Goal: Obtain resource: Download file/media

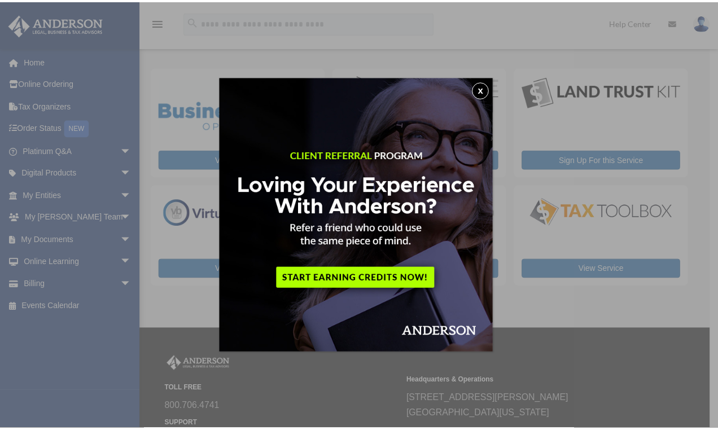
scroll to position [110, 0]
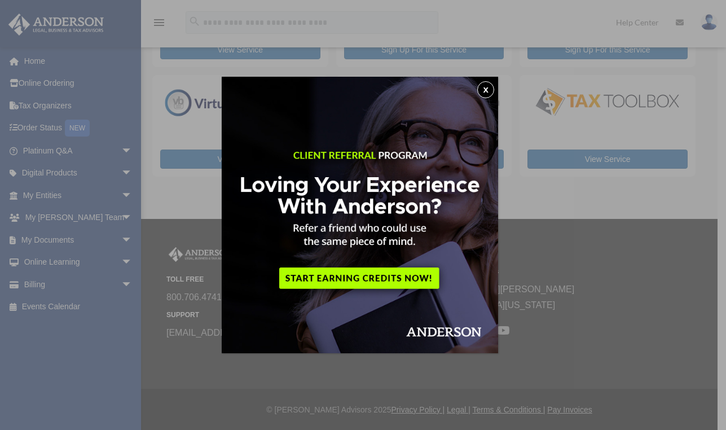
click at [491, 88] on button "x" at bounding box center [485, 89] width 17 height 17
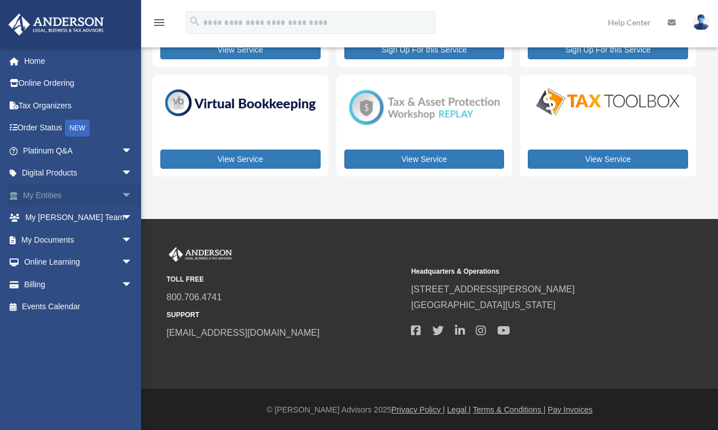
click at [48, 192] on link "My Entities arrow_drop_down" at bounding box center [79, 195] width 142 height 23
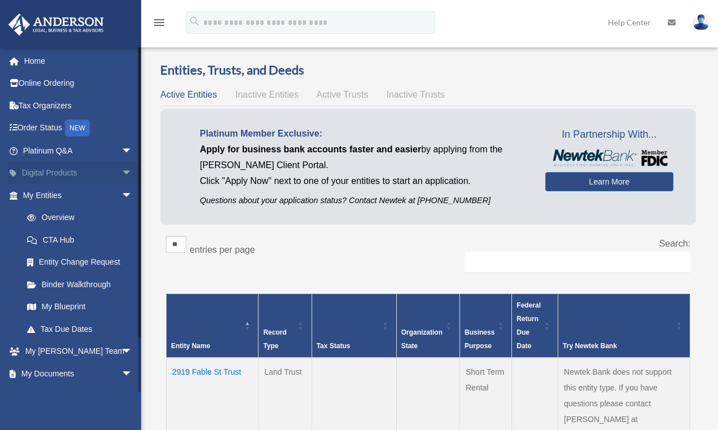
click at [51, 169] on link "Digital Products arrow_drop_down" at bounding box center [79, 173] width 142 height 23
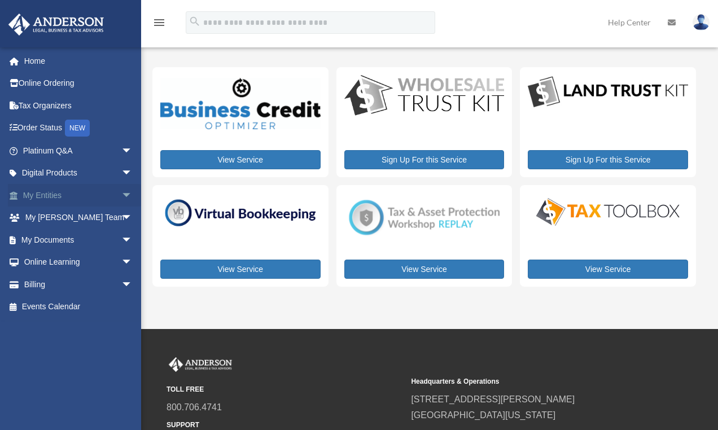
click at [121, 193] on span "arrow_drop_down" at bounding box center [132, 195] width 23 height 23
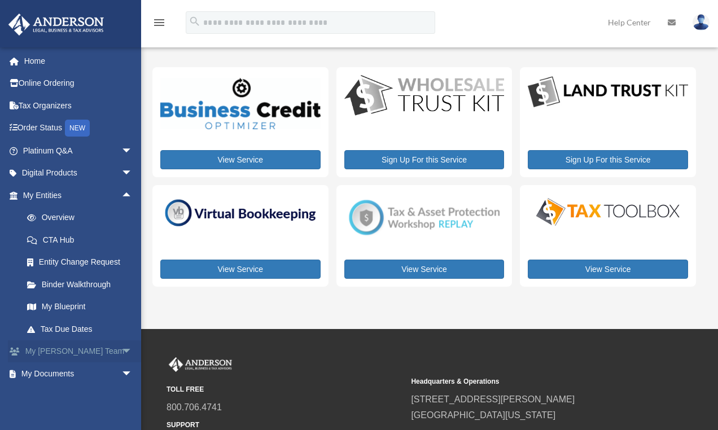
click at [121, 346] on span "arrow_drop_down" at bounding box center [132, 351] width 23 height 23
click at [60, 239] on link "CTA Hub" at bounding box center [83, 240] width 134 height 23
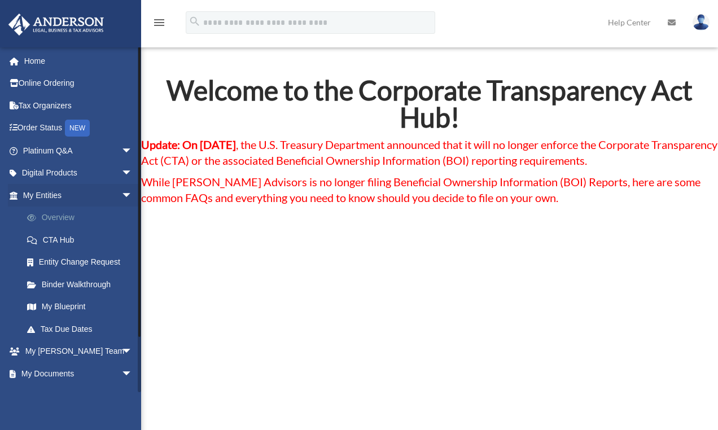
click at [61, 216] on link "Overview" at bounding box center [83, 217] width 134 height 23
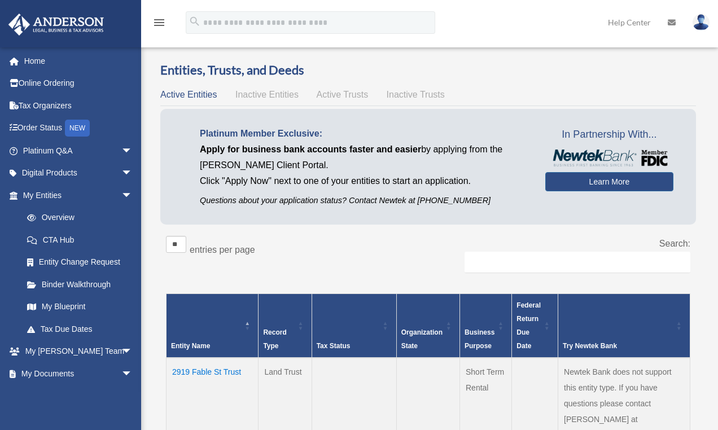
scroll to position [214, 0]
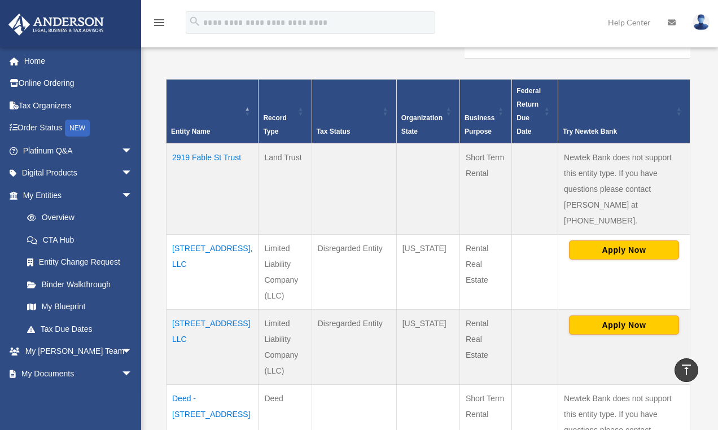
click at [208, 155] on td "2919 Fable St Trust" at bounding box center [212, 188] width 92 height 91
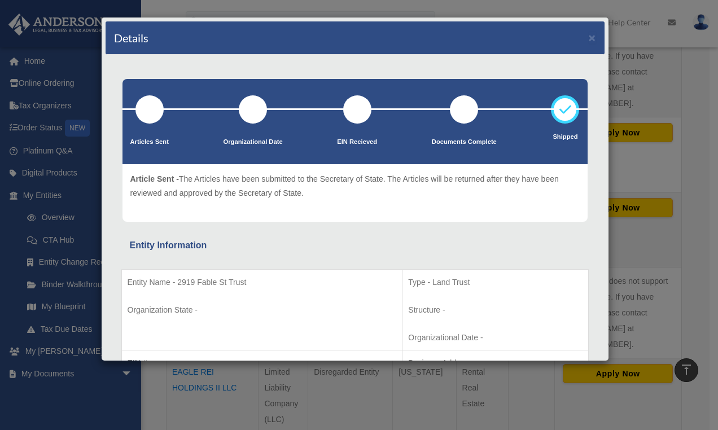
scroll to position [0, 0]
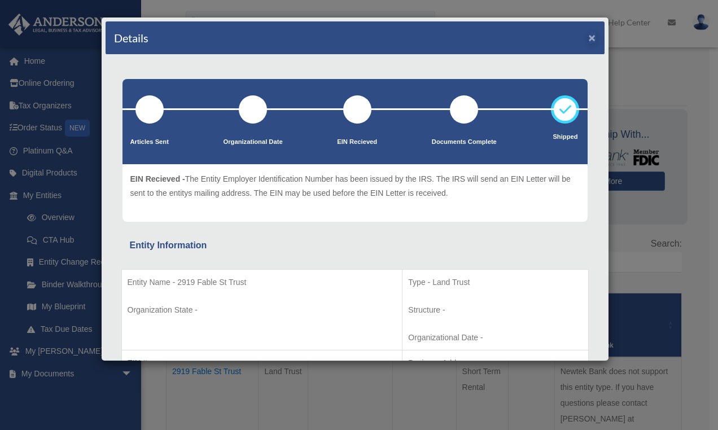
click at [588, 39] on button "×" at bounding box center [591, 38] width 7 height 12
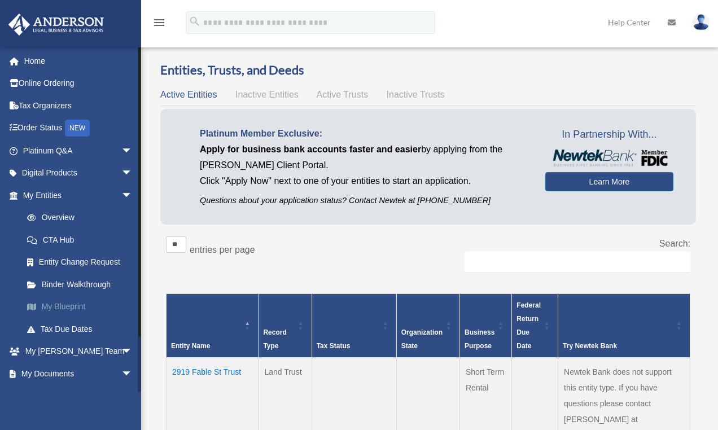
click at [70, 300] on link "My Blueprint" at bounding box center [83, 307] width 134 height 23
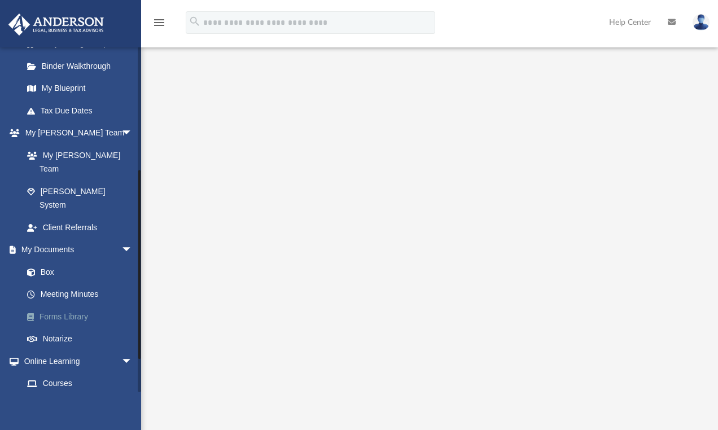
scroll to position [216, 0]
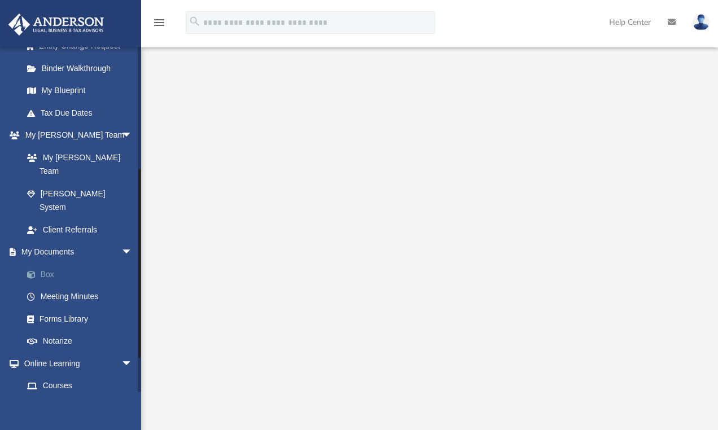
click at [50, 263] on link "Box" at bounding box center [83, 274] width 134 height 23
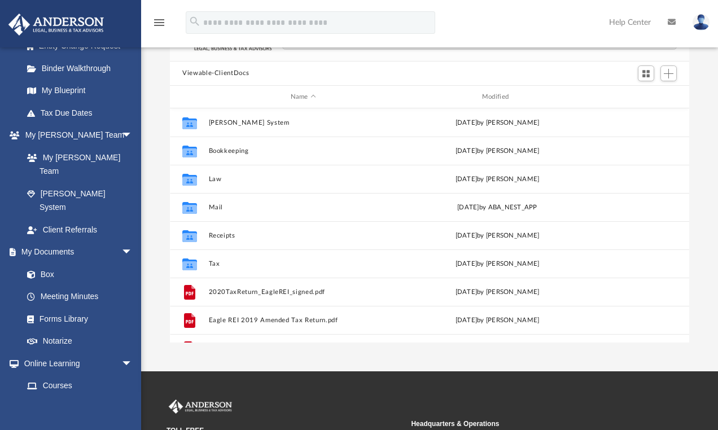
scroll to position [9, 9]
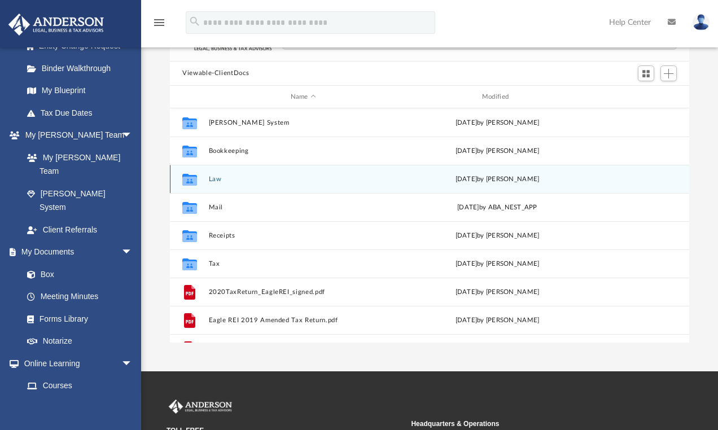
click at [190, 183] on icon "grid" at bounding box center [189, 181] width 15 height 9
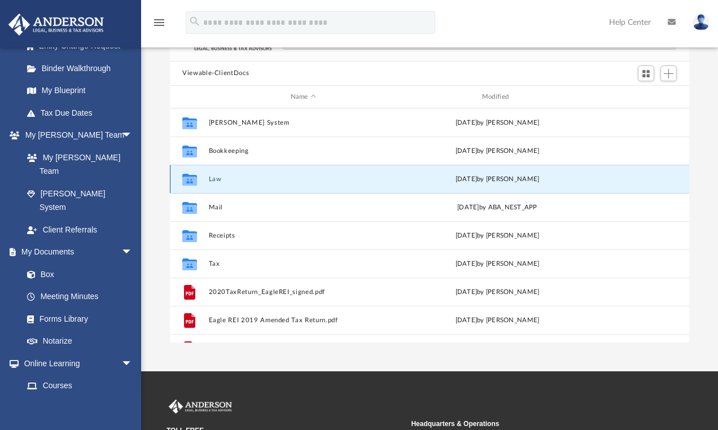
click at [197, 182] on icon "Collaborated Folder" at bounding box center [190, 179] width 18 height 18
click at [195, 180] on icon "grid" at bounding box center [189, 181] width 15 height 9
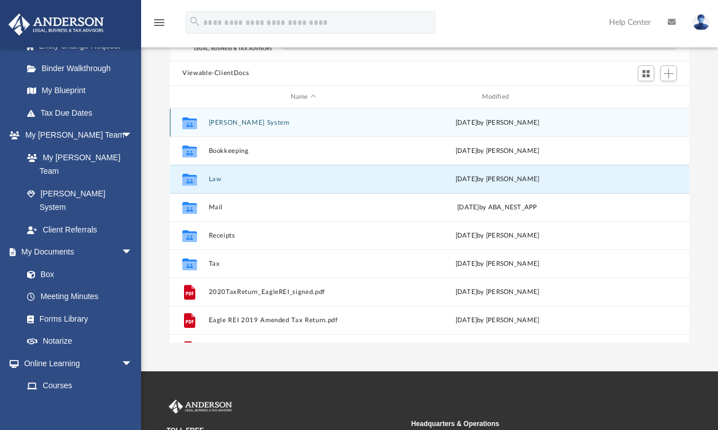
click at [192, 128] on icon "grid" at bounding box center [189, 124] width 15 height 9
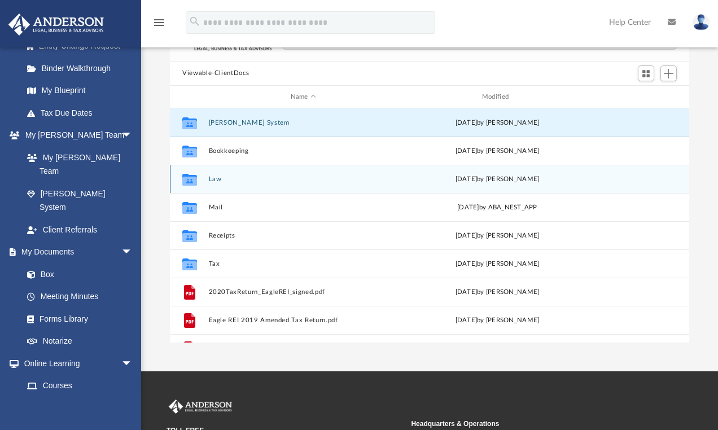
click at [192, 183] on icon "grid" at bounding box center [189, 181] width 15 height 9
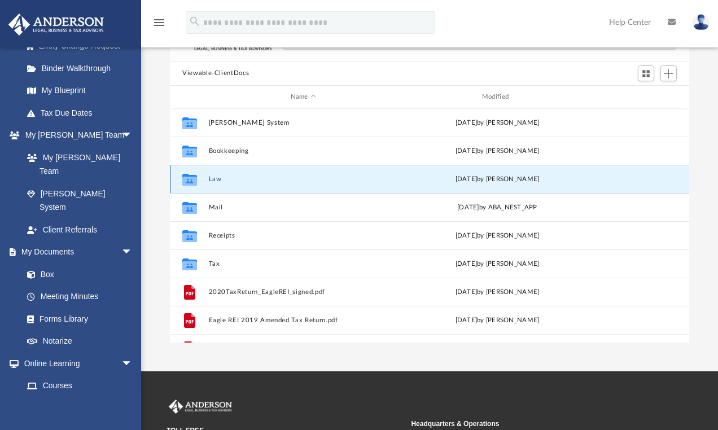
click at [192, 183] on icon "grid" at bounding box center [189, 181] width 15 height 9
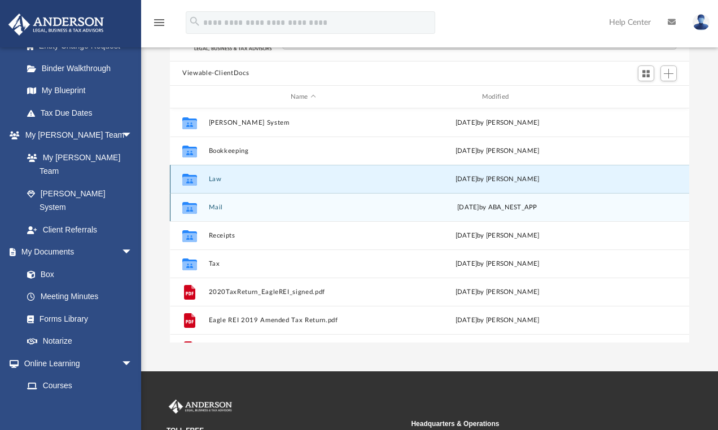
scroll to position [32, 0]
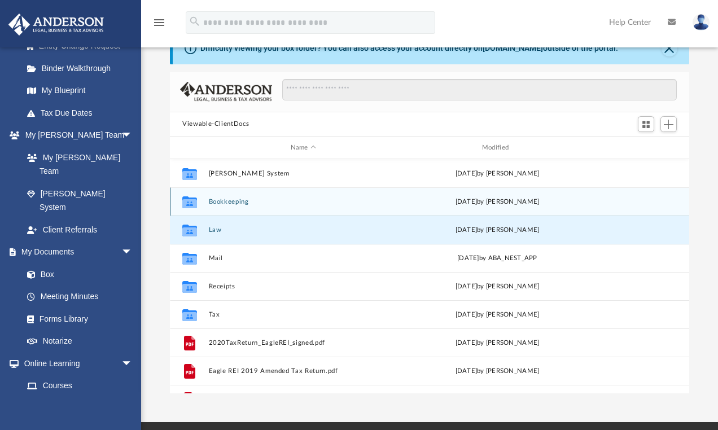
click at [234, 203] on button "Bookkeeping" at bounding box center [303, 201] width 189 height 7
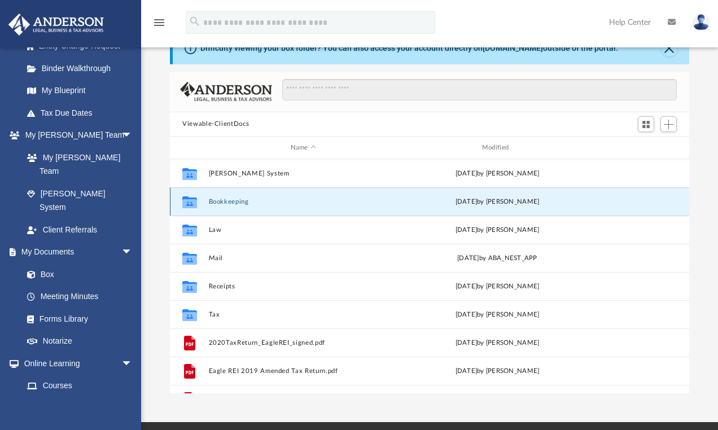
click at [234, 203] on button "Bookkeeping" at bounding box center [303, 201] width 189 height 7
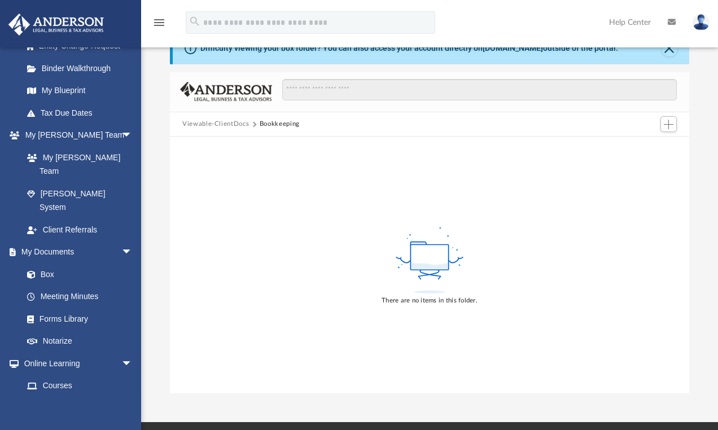
click at [231, 125] on button "Viewable-ClientDocs" at bounding box center [215, 124] width 67 height 10
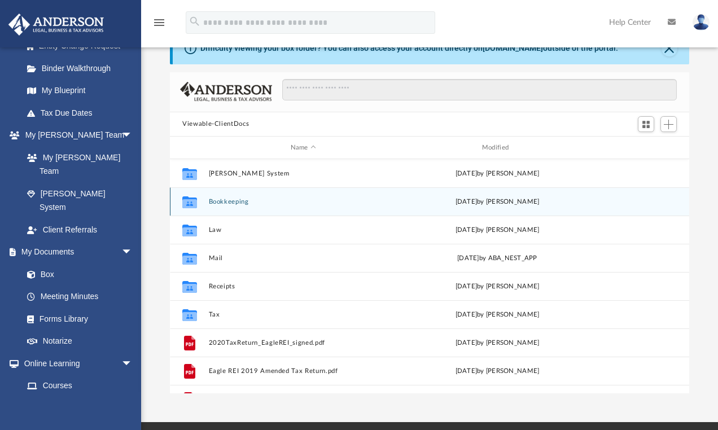
scroll to position [248, 511]
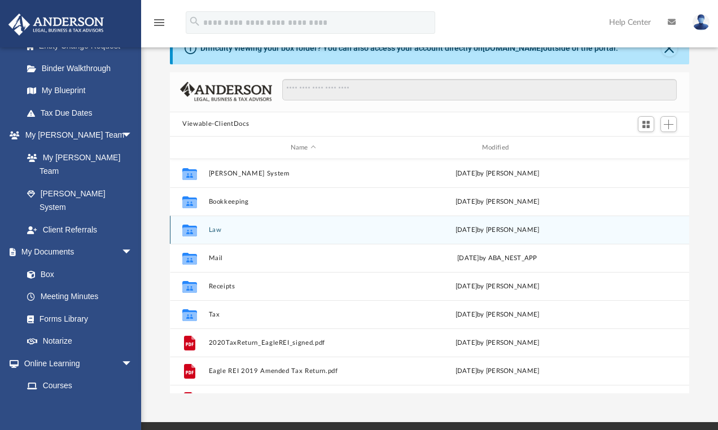
click at [222, 224] on div "Collaborated Folder Law Tue Jun 10 2025 by Ania Davis" at bounding box center [429, 230] width 519 height 28
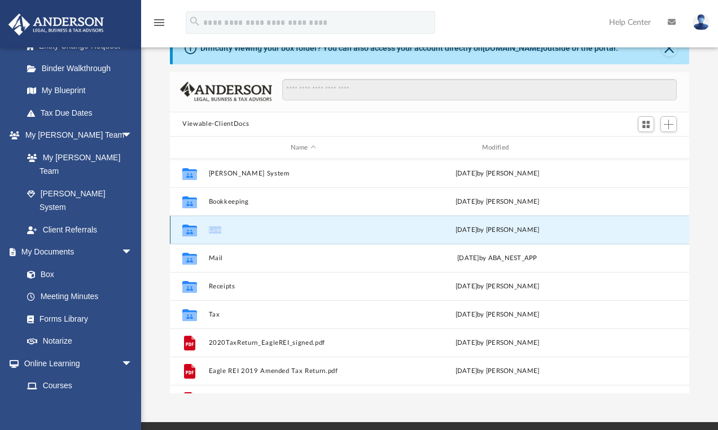
click at [222, 224] on div "Collaborated Folder Law Tue Jun 10 2025 by Ania Davis" at bounding box center [429, 230] width 519 height 28
click at [187, 230] on icon "grid" at bounding box center [189, 231] width 15 height 12
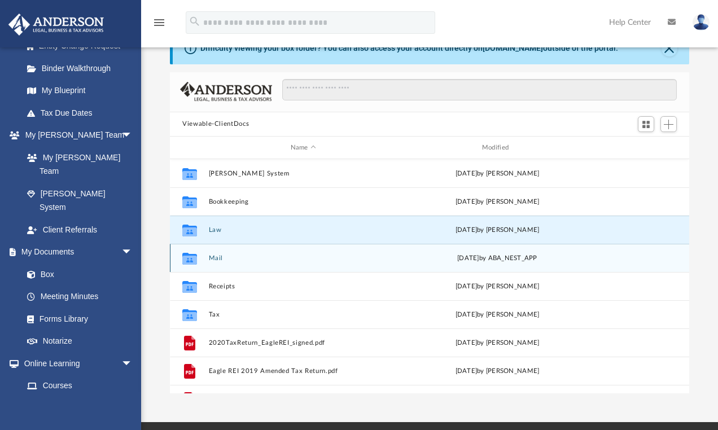
click at [191, 262] on icon "grid" at bounding box center [189, 259] width 15 height 12
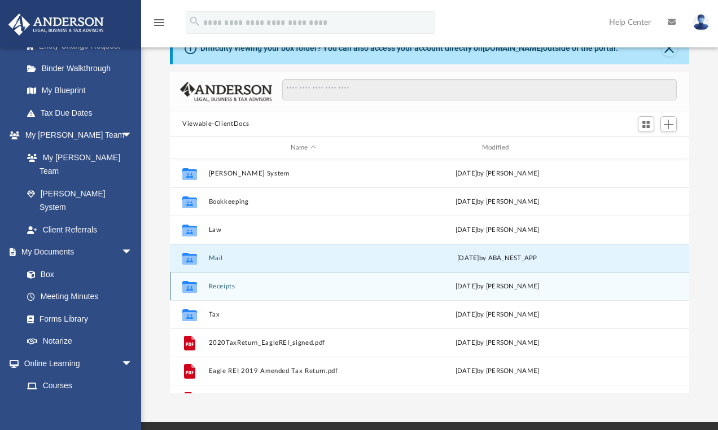
click at [224, 286] on button "Receipts" at bounding box center [303, 286] width 189 height 7
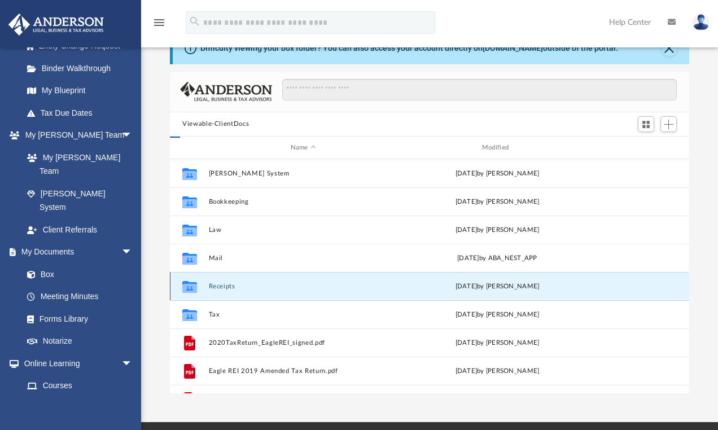
click at [224, 286] on button "Receipts" at bounding box center [303, 286] width 189 height 7
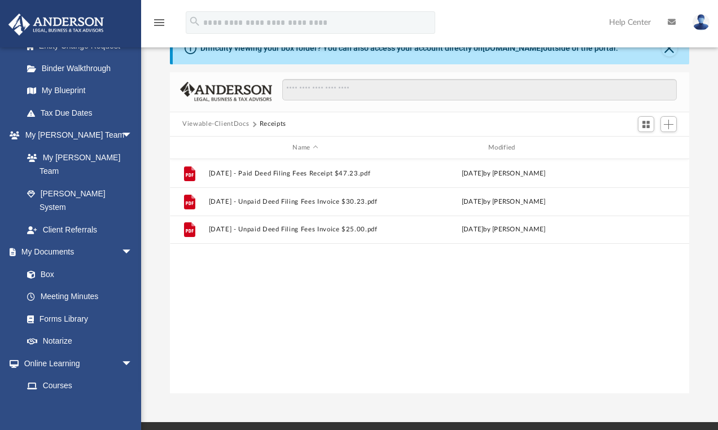
click at [214, 313] on div "File 2023.11.13 - Paid Deed Filing Fees Receipt $47.23.pdf Mon Nov 13 2023 by C…" at bounding box center [429, 276] width 519 height 234
click at [235, 124] on button "Viewable-ClientDocs" at bounding box center [215, 124] width 67 height 10
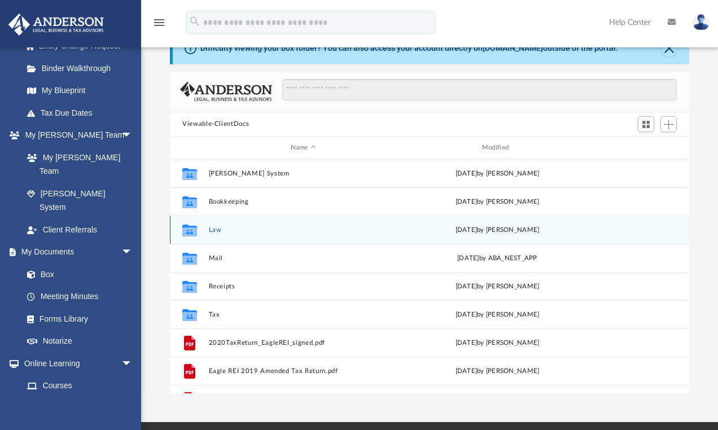
click at [217, 231] on button "Law" at bounding box center [303, 229] width 189 height 7
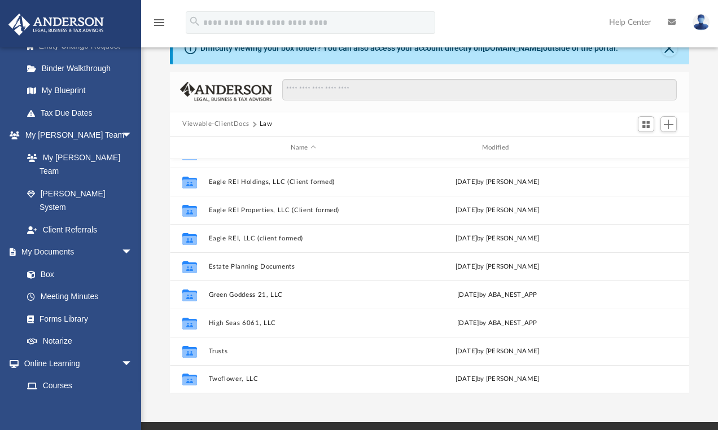
scroll to position [127, 0]
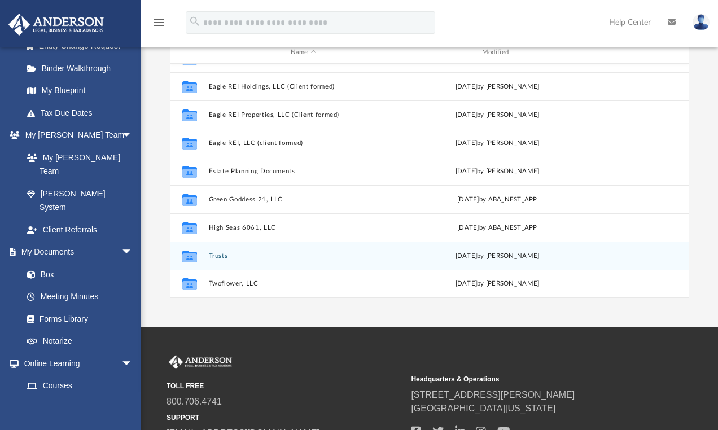
click at [230, 258] on button "Trusts" at bounding box center [303, 255] width 189 height 7
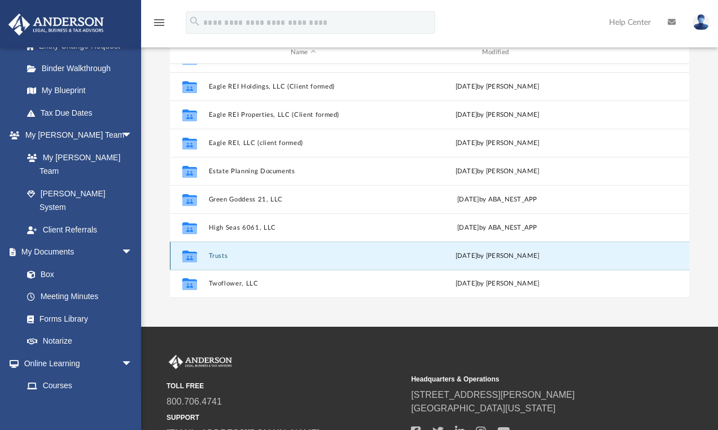
click at [230, 258] on button "Trusts" at bounding box center [303, 255] width 189 height 7
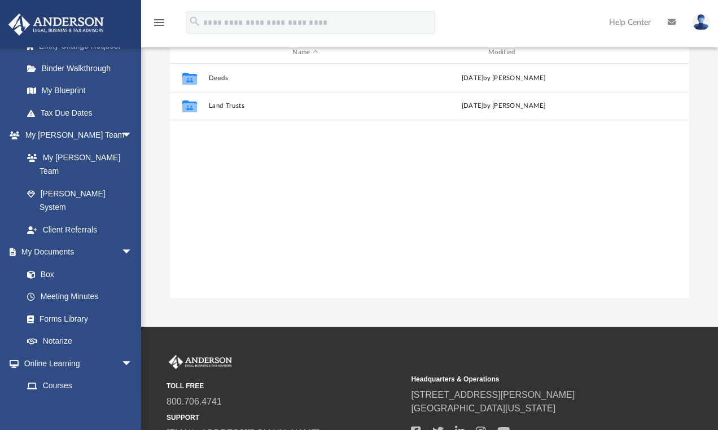
scroll to position [0, 0]
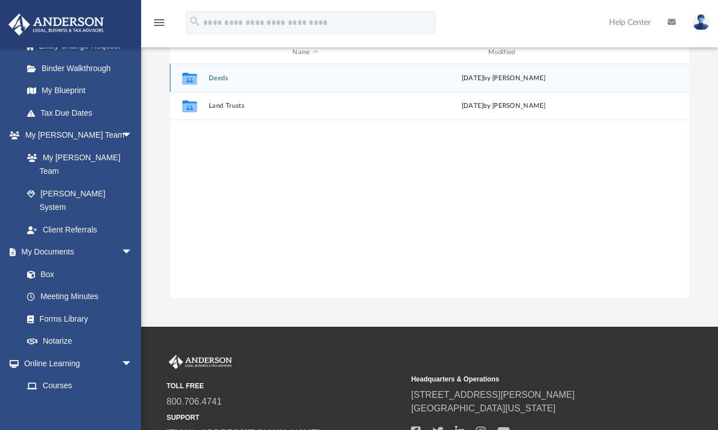
click at [221, 77] on button "Deeds" at bounding box center [306, 77] width 194 height 7
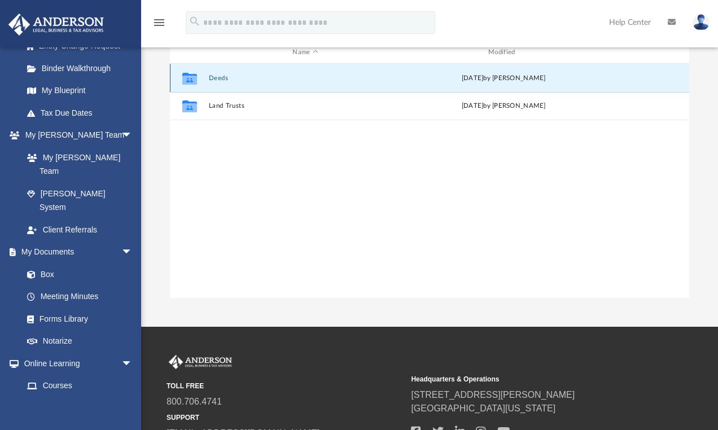
click at [220, 77] on button "Deeds" at bounding box center [306, 77] width 194 height 7
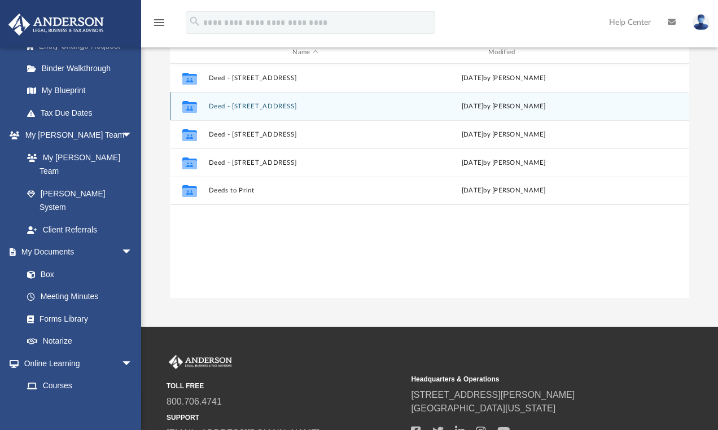
click at [269, 109] on button "Deed - [STREET_ADDRESS]" at bounding box center [306, 106] width 194 height 7
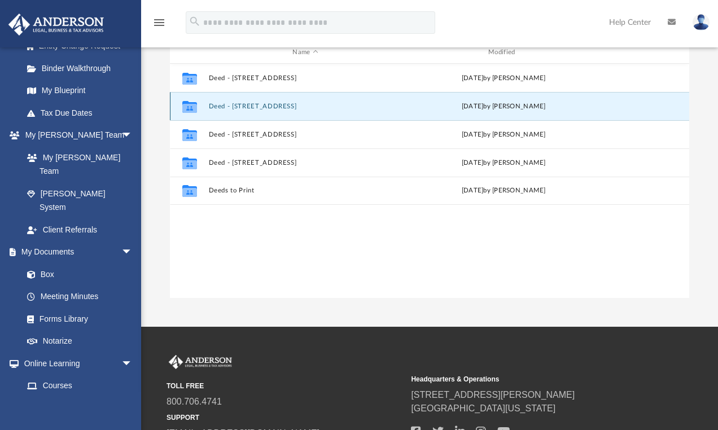
click at [269, 109] on button "Deed - [STREET_ADDRESS]" at bounding box center [306, 106] width 194 height 7
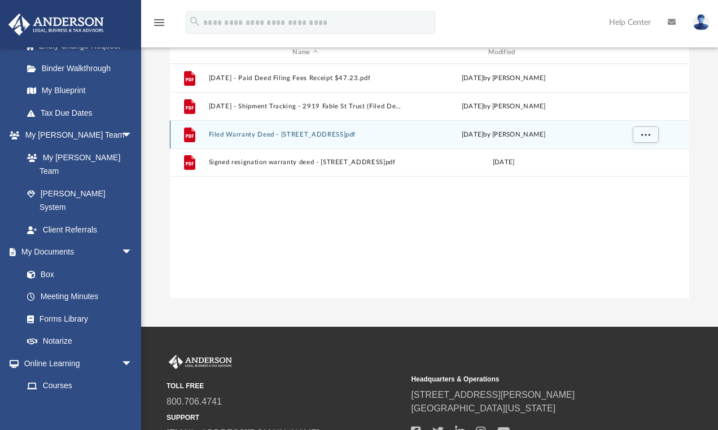
click at [284, 134] on button "Filed Warranty Deed - 2919 Fable Street.pdf" at bounding box center [306, 134] width 194 height 7
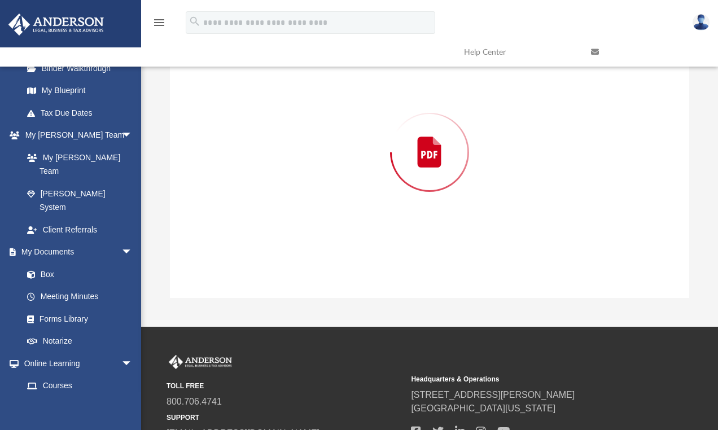
click at [284, 134] on div "Preview" at bounding box center [429, 151] width 519 height 291
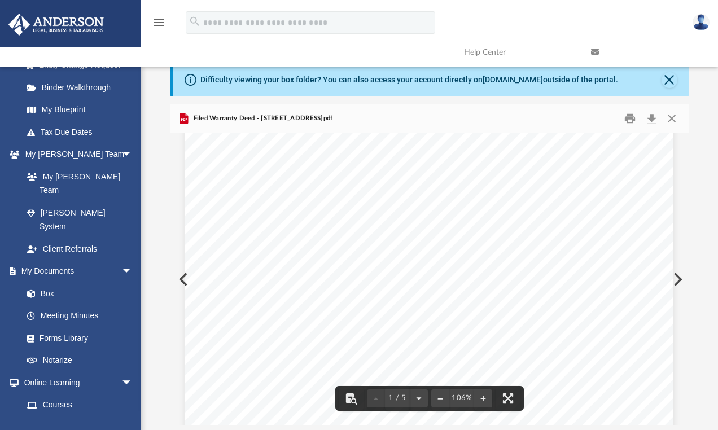
scroll to position [192, 0]
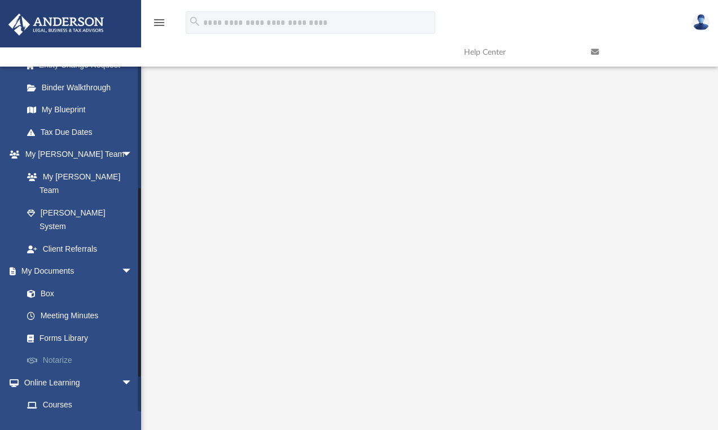
scroll to position [277, 0]
